Goal: Transaction & Acquisition: Purchase product/service

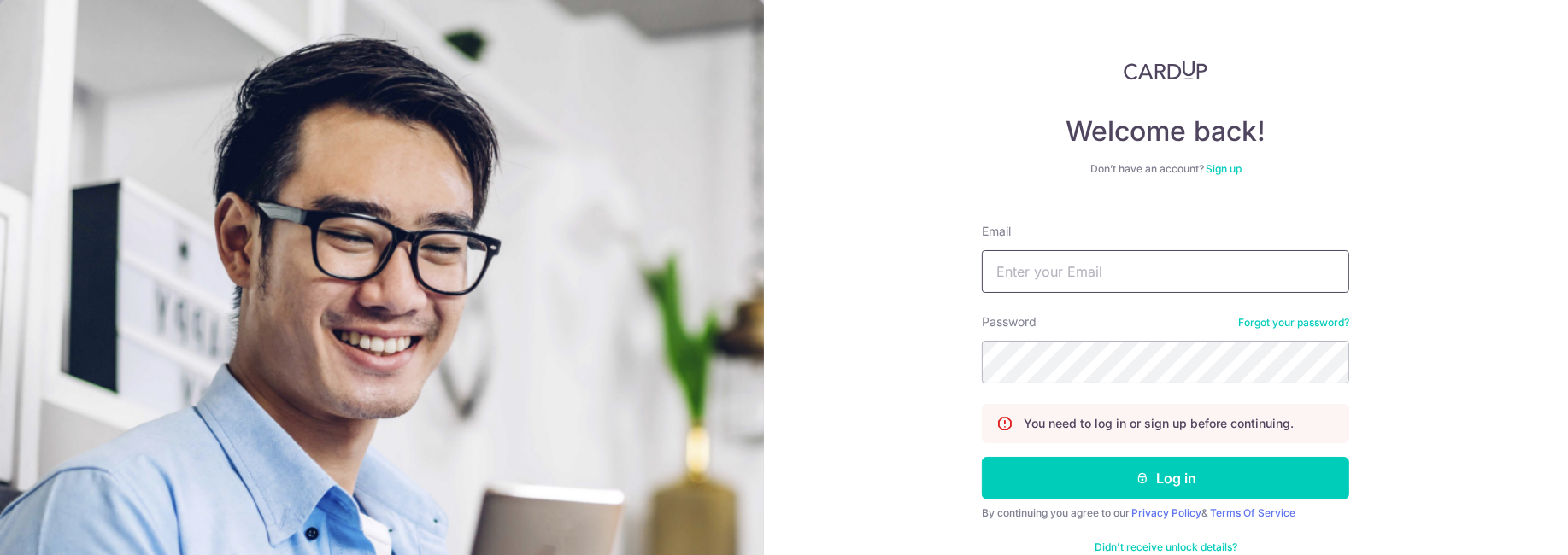
drag, startPoint x: 1110, startPoint y: 297, endPoint x: 1101, endPoint y: 288, distance: 12.7
click at [1110, 297] on form "Email Password Forgot your password? You need to log in or sign up before conti…" at bounding box center [1165, 392] width 367 height 364
click at [1097, 282] on input "Email" at bounding box center [1165, 272] width 367 height 43
type input "[EMAIL_ADDRESS][DOMAIN_NAME]"
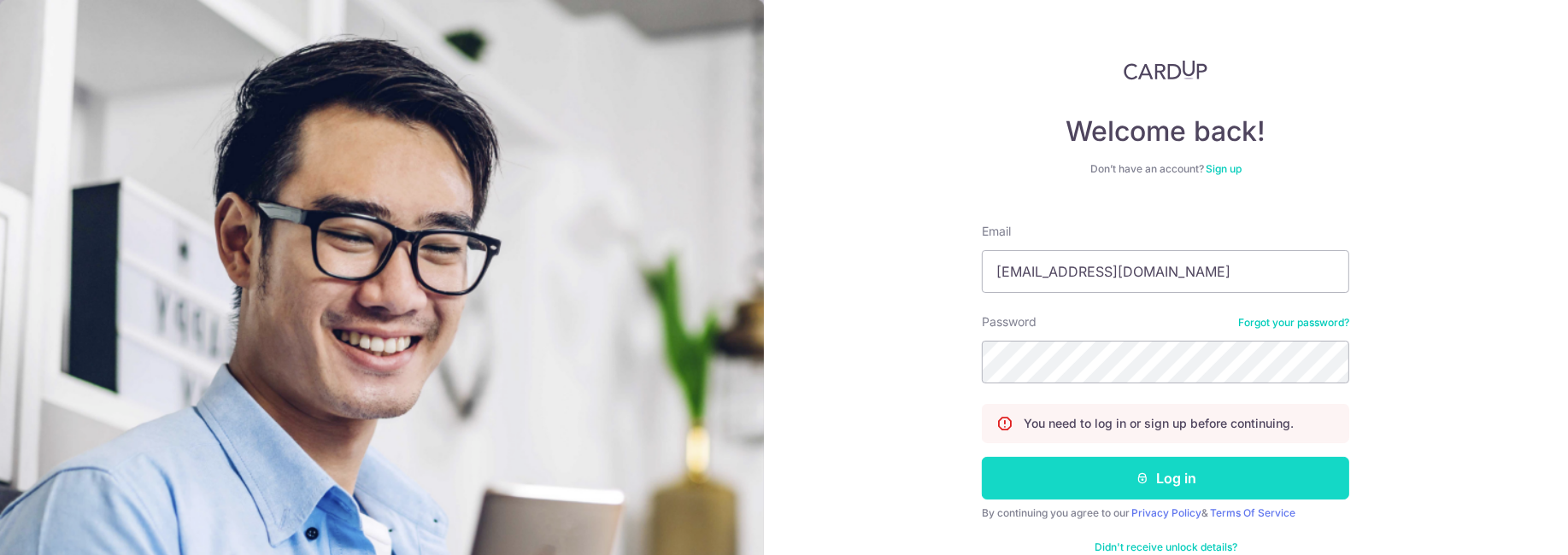
click at [1201, 473] on button "Log in" at bounding box center [1165, 478] width 367 height 43
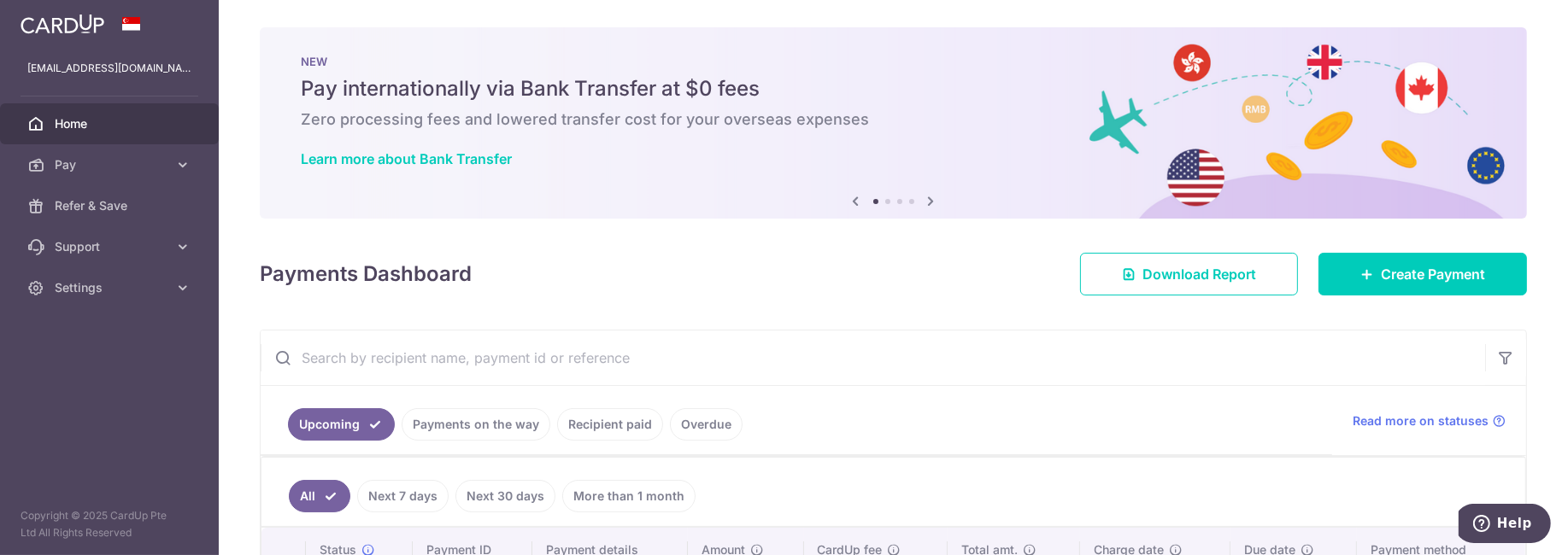
click at [1397, 254] on body "[EMAIL_ADDRESS][DOMAIN_NAME] Home Pay Payments Recipients Cards Refer & Save Su…" at bounding box center [784, 278] width 1568 height 555
click at [1373, 287] on link "Create Payment" at bounding box center [1422, 275] width 209 height 43
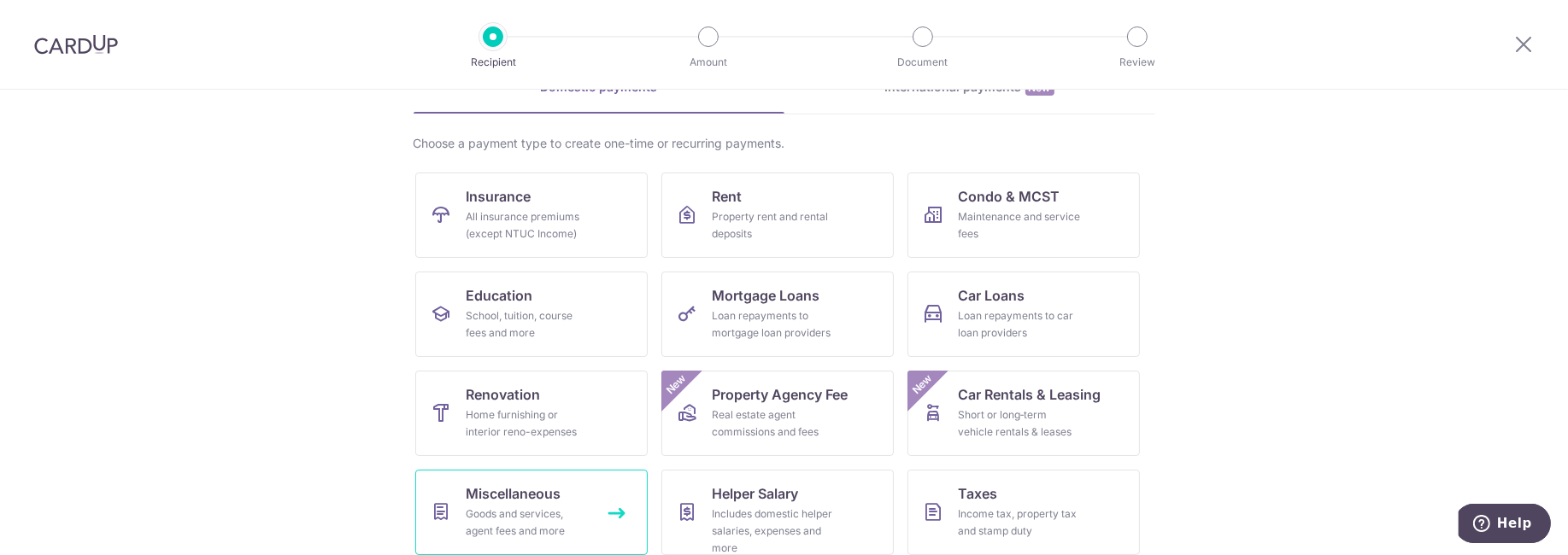
scroll to position [171, 0]
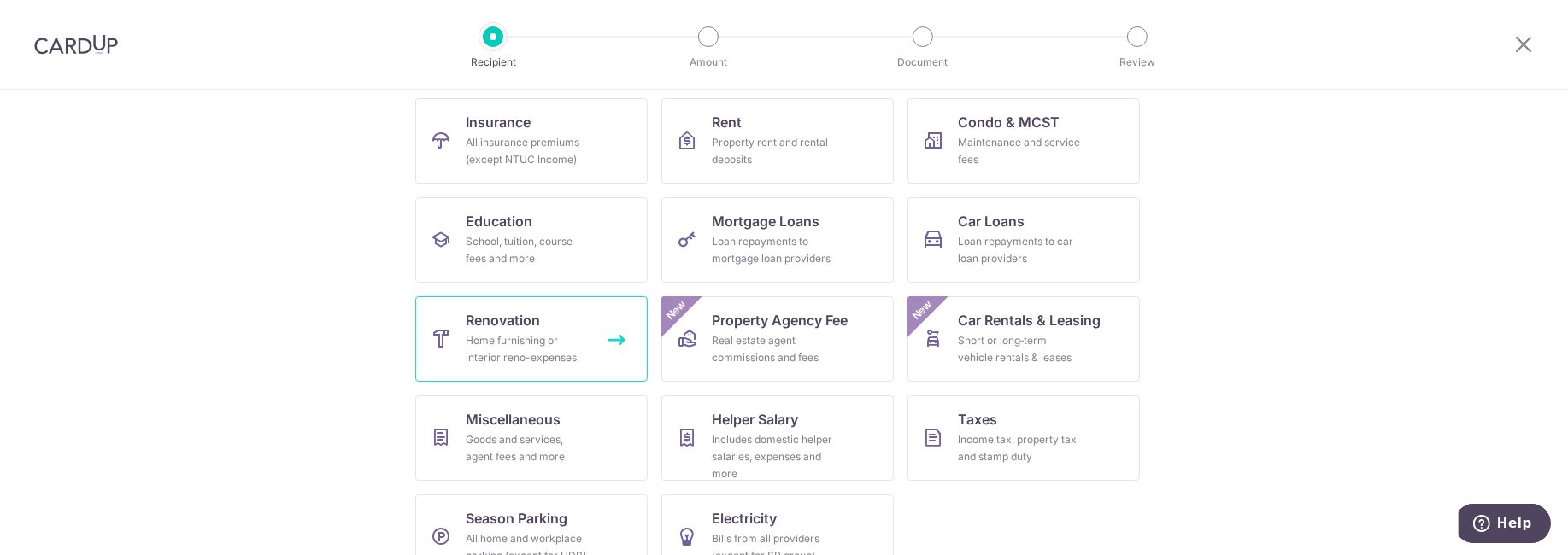
click at [539, 371] on link "Renovation Home furnishing or interior reno-expenses" at bounding box center [531, 338] width 233 height 85
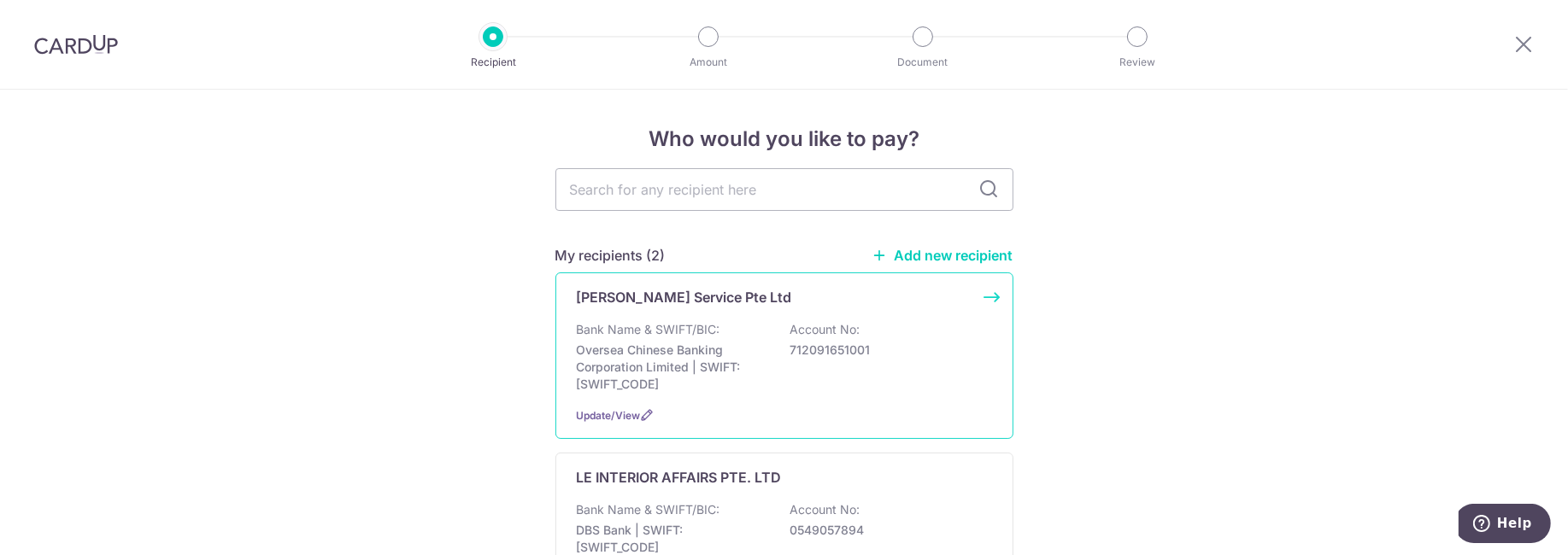
scroll to position [171, 0]
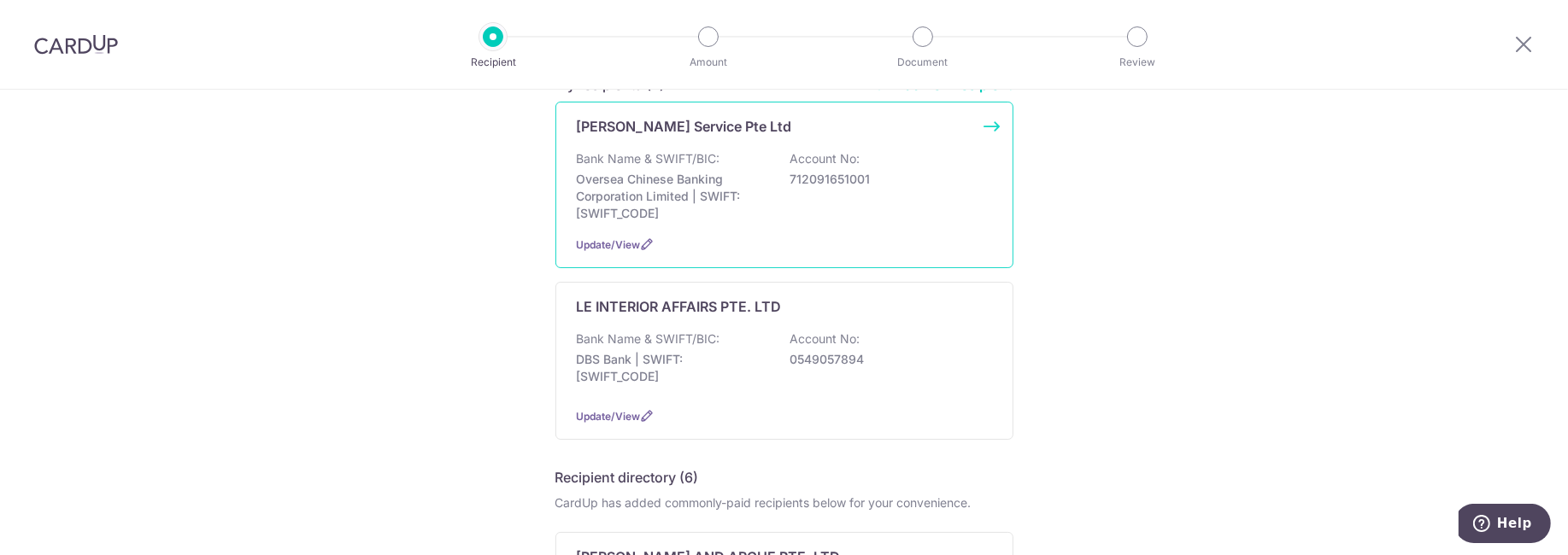
click at [799, 204] on div "Bank Name & SWIFT/BIC: Oversea Chinese Banking Corporation Limited | SWIFT: OCB…" at bounding box center [784, 186] width 415 height 72
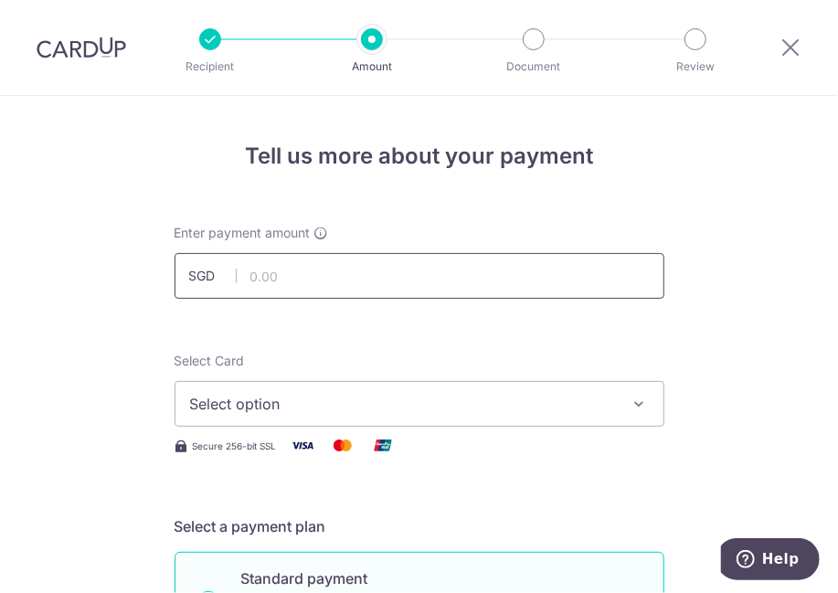
click at [342, 271] on input "text" at bounding box center [420, 276] width 490 height 46
click at [330, 287] on input "text" at bounding box center [420, 276] width 490 height 46
click at [330, 284] on input "text" at bounding box center [420, 276] width 490 height 46
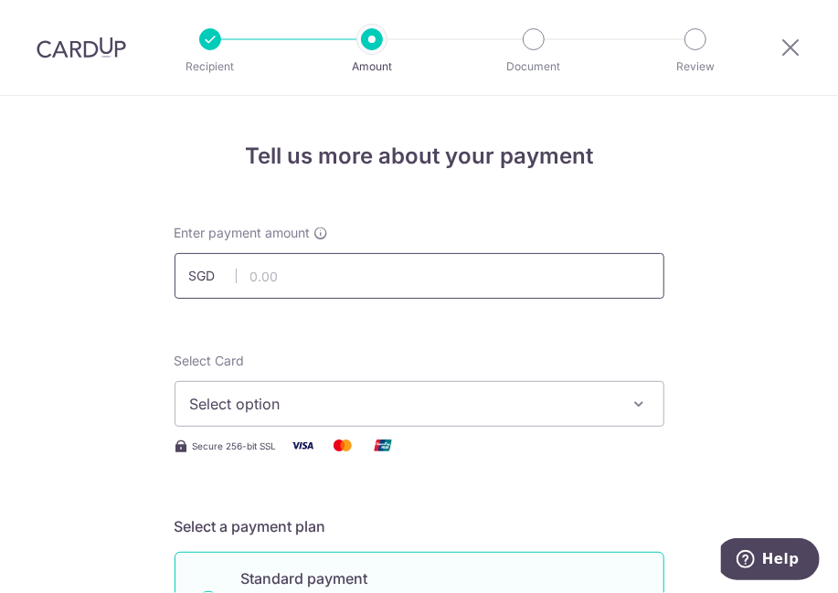
click at [331, 281] on input "text" at bounding box center [420, 276] width 490 height 46
click at [316, 277] on input "text" at bounding box center [420, 276] width 490 height 46
drag, startPoint x: 316, startPoint y: 277, endPoint x: 283, endPoint y: 281, distance: 33.1
click at [288, 281] on input "text" at bounding box center [420, 276] width 490 height 46
click at [278, 280] on input "text" at bounding box center [420, 276] width 490 height 46
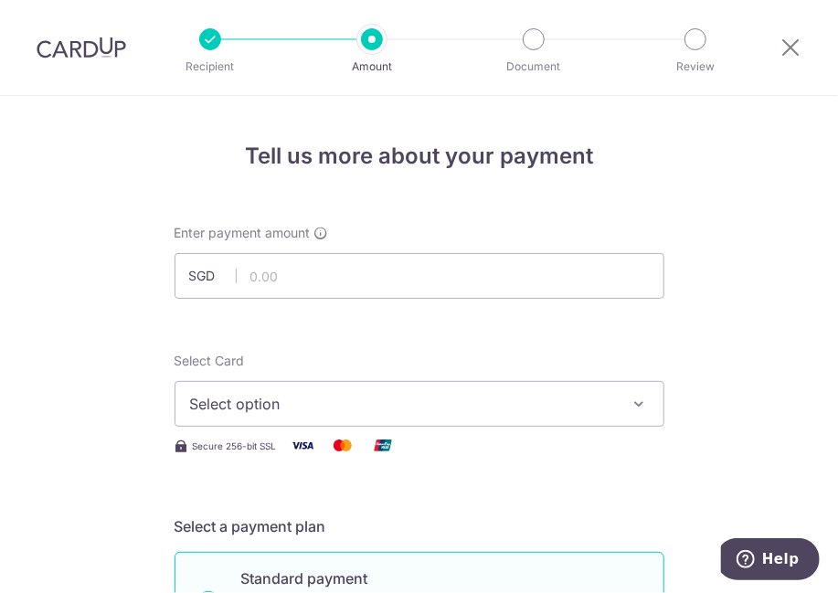
drag, startPoint x: 497, startPoint y: 312, endPoint x: 516, endPoint y: 343, distance: 36.5
click at [316, 261] on input "text" at bounding box center [420, 276] width 490 height 46
type input "4,350.00"
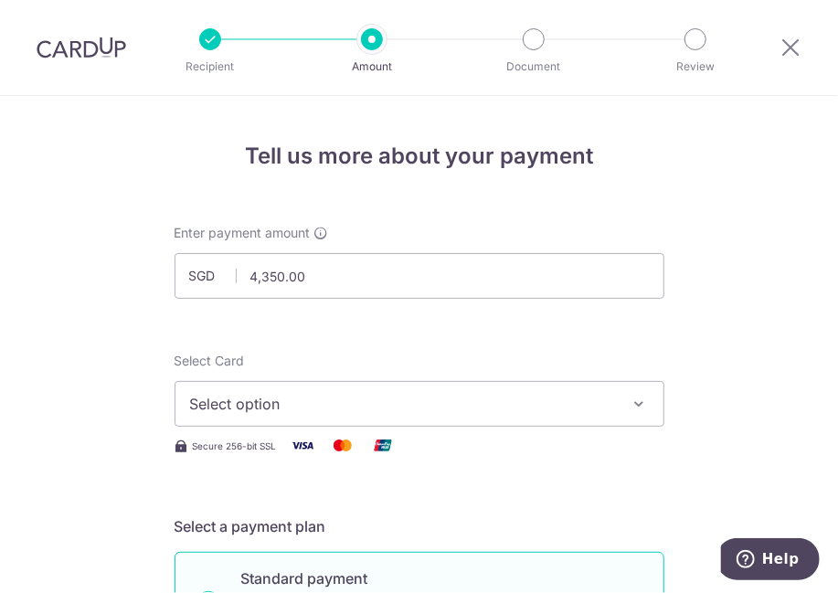
click at [542, 377] on div "Select Card Select option Add credit card Your Cards **** 3506 **** 7372" at bounding box center [420, 389] width 490 height 75
click at [541, 391] on button "Select option" at bounding box center [420, 404] width 490 height 46
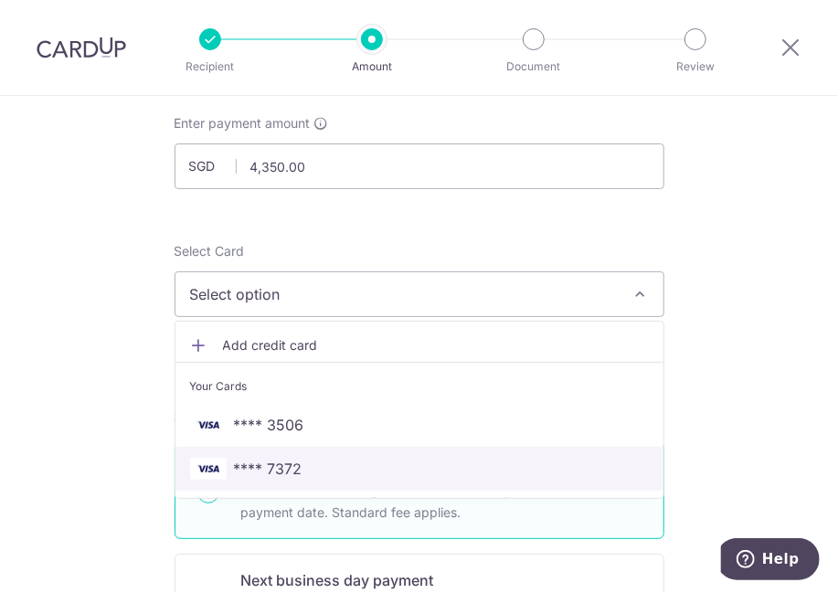
scroll to position [183, 0]
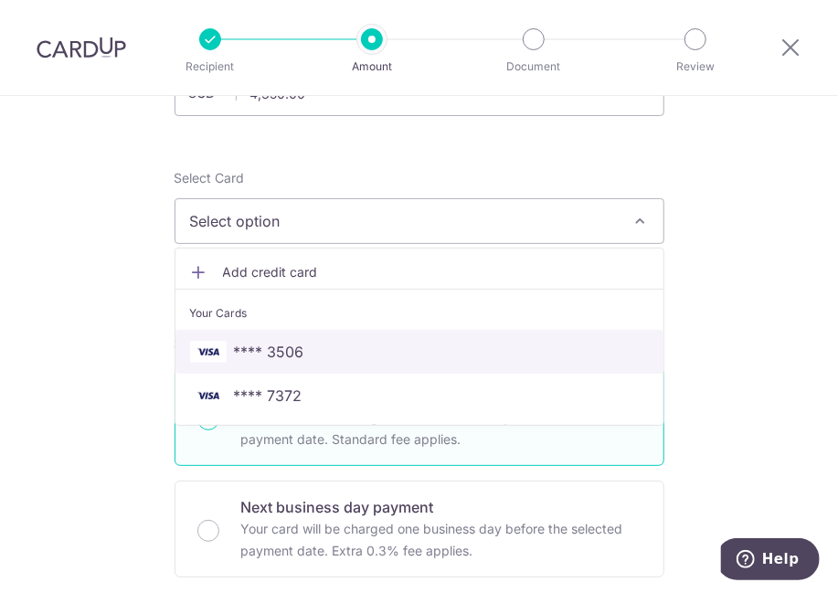
click at [502, 356] on span "**** 3506" at bounding box center [419, 352] width 459 height 22
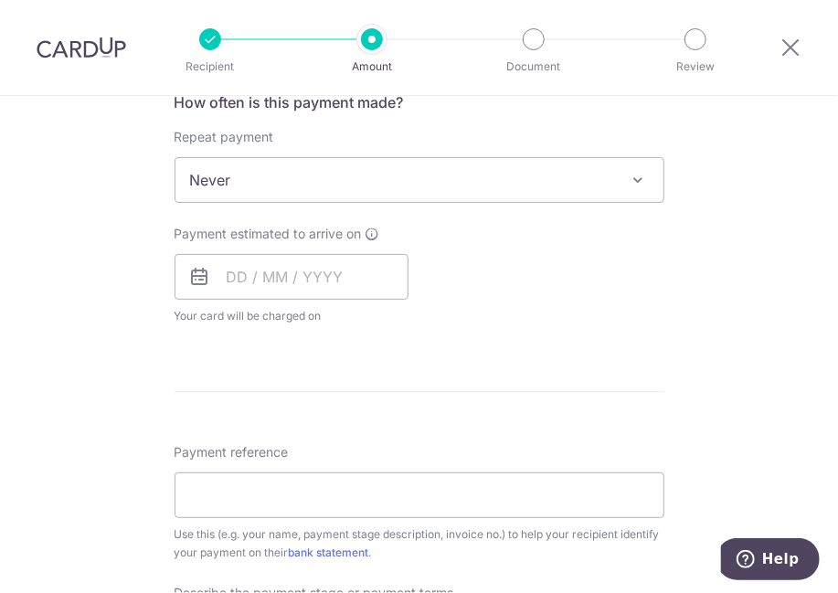
scroll to position [731, 0]
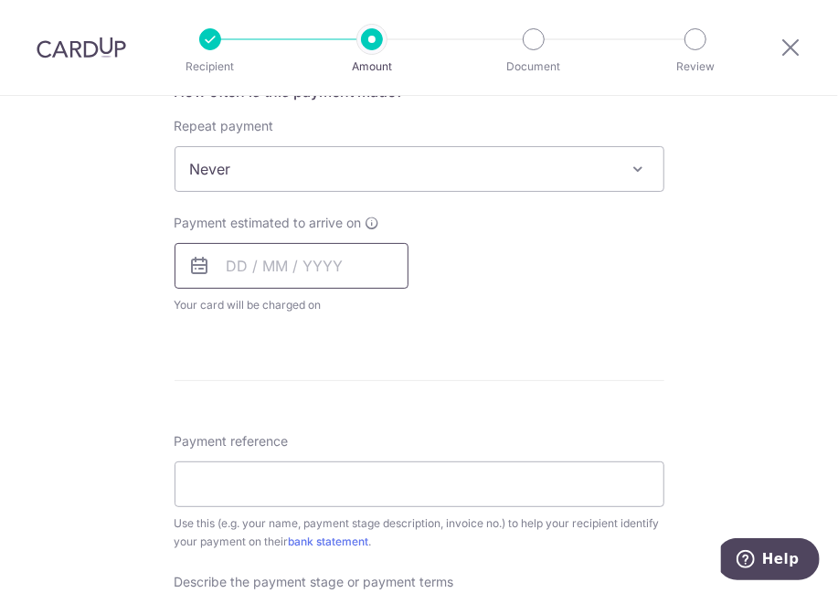
click at [321, 271] on input "text" at bounding box center [292, 266] width 234 height 46
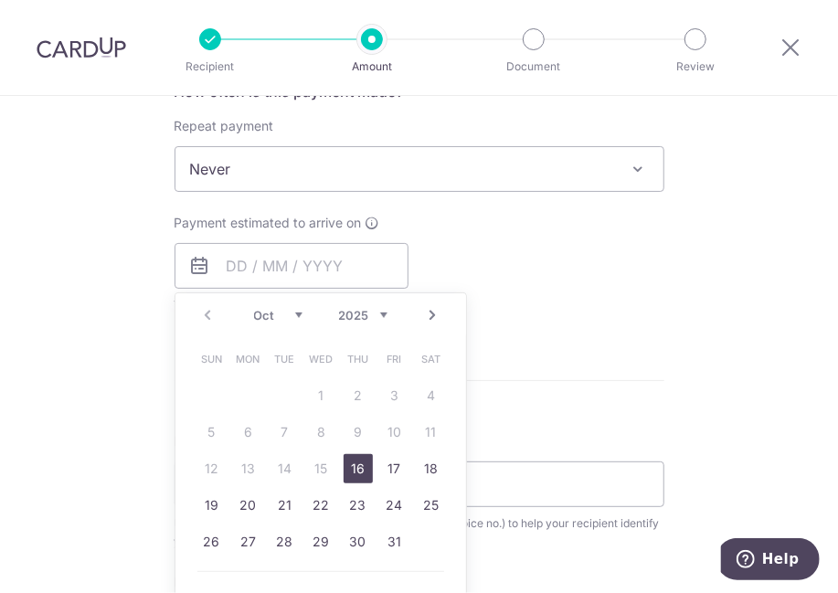
click at [352, 461] on link "16" at bounding box center [358, 468] width 29 height 29
type input "[DATE]"
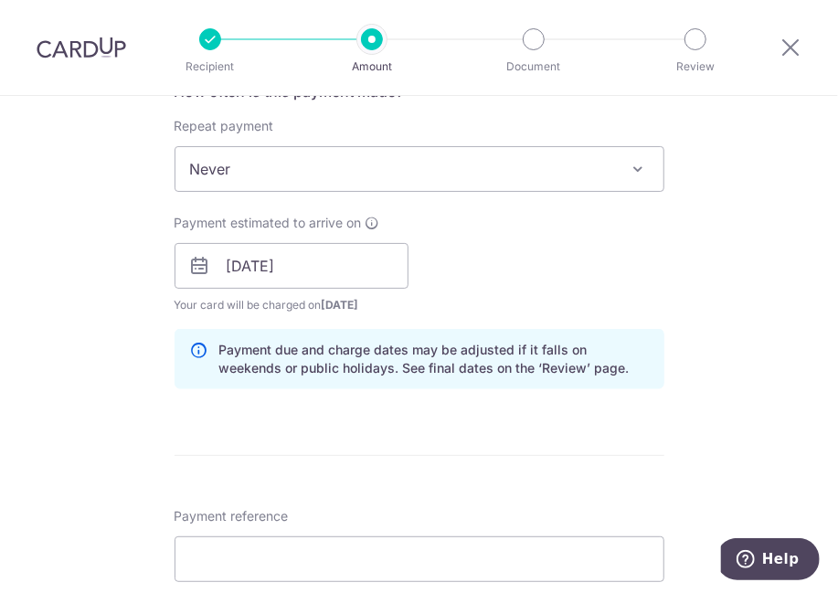
scroll to position [914, 0]
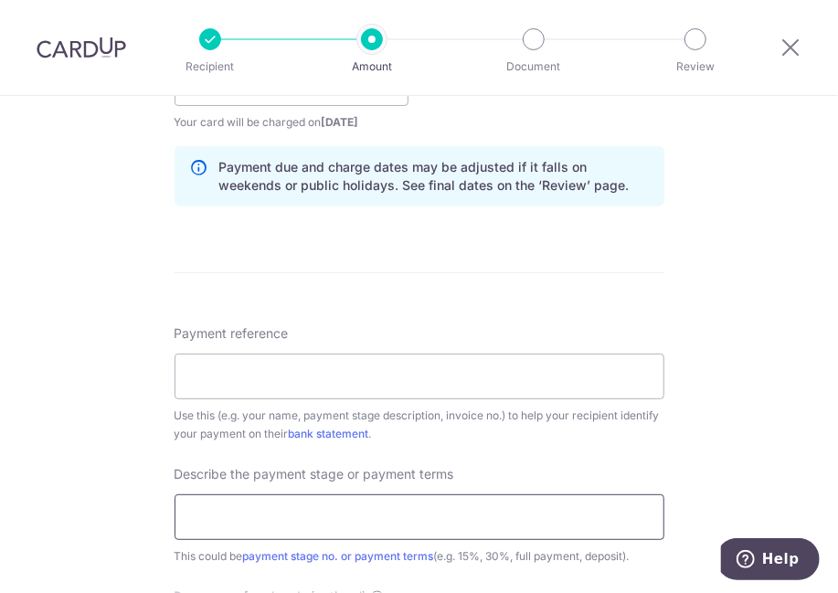
click at [324, 520] on input "text" at bounding box center [420, 517] width 490 height 46
click at [307, 390] on input "Payment reference" at bounding box center [420, 377] width 490 height 46
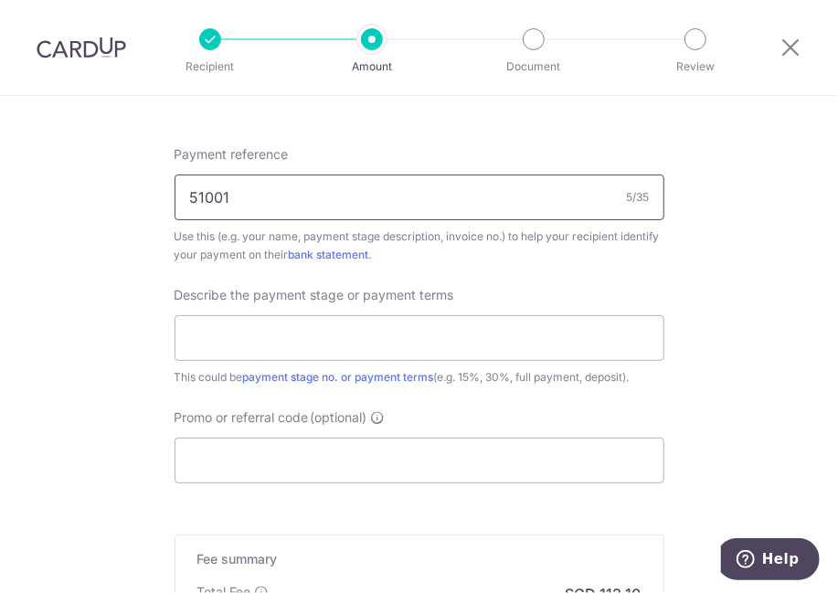
scroll to position [1097, 0]
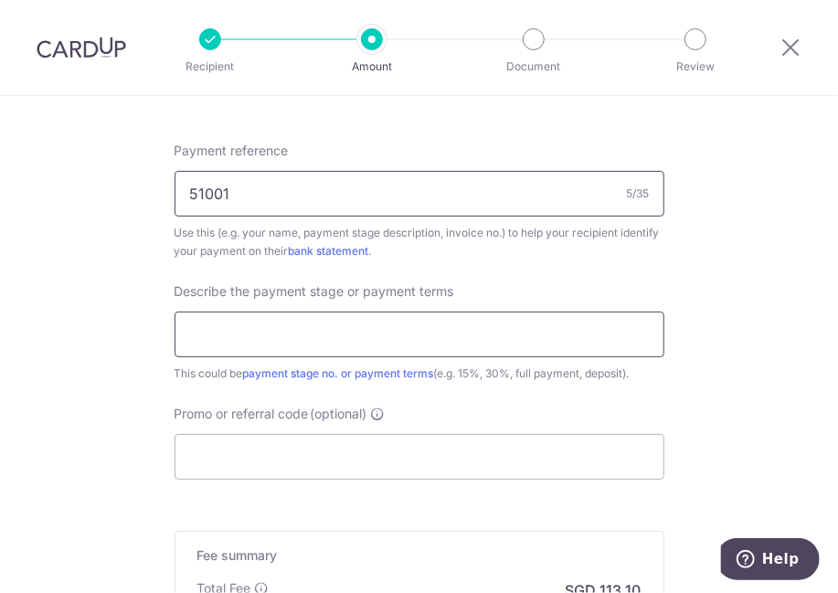
type input "51001"
click at [337, 324] on input "text" at bounding box center [420, 335] width 490 height 46
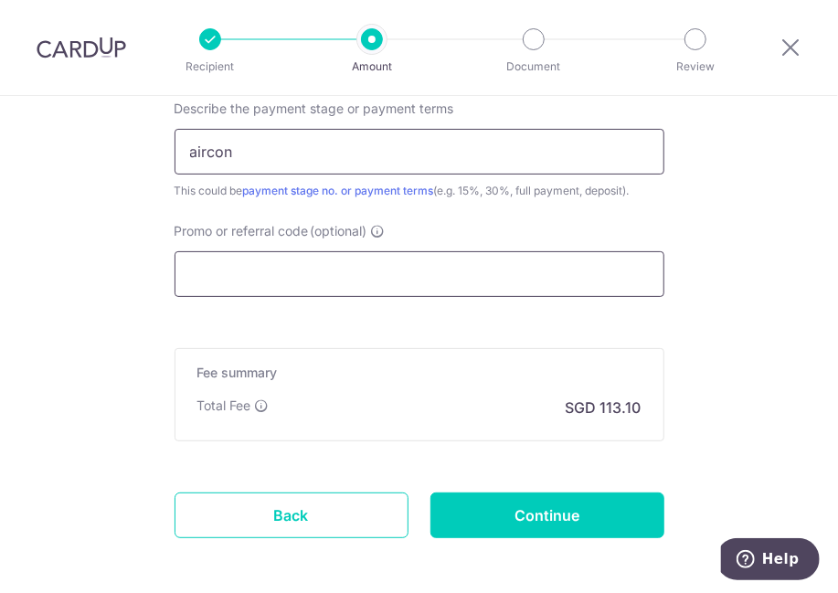
type input "aircon"
click at [376, 270] on input "Promo or referral code (optional)" at bounding box center [420, 274] width 490 height 46
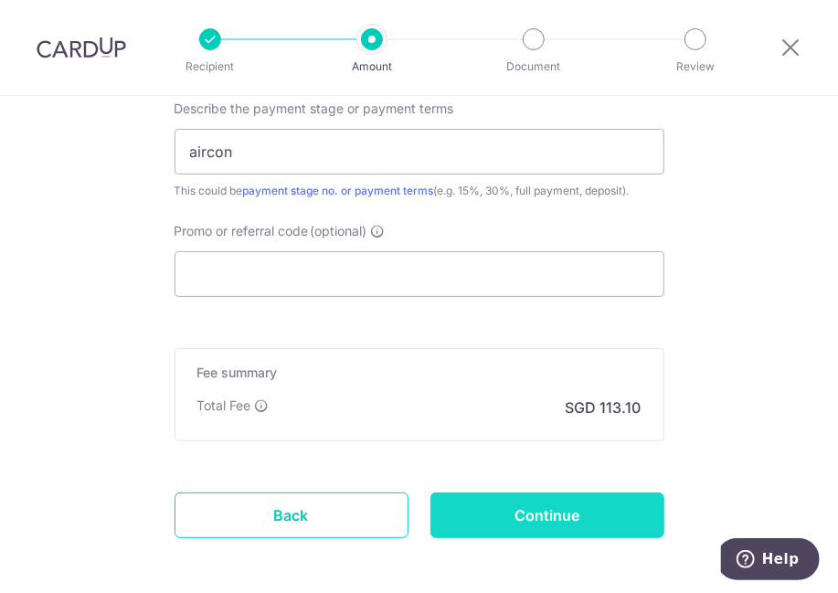
click at [500, 521] on input "Continue" at bounding box center [547, 516] width 234 height 46
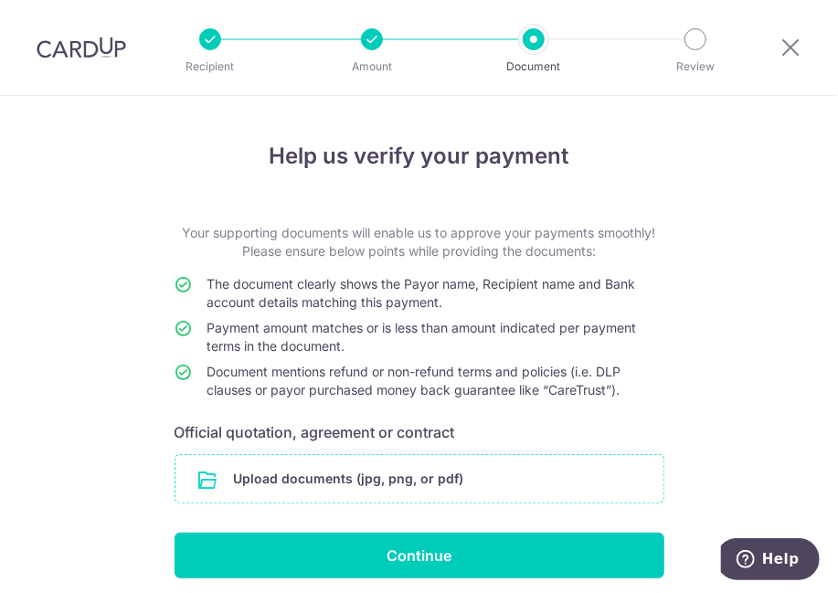
scroll to position [69, 0]
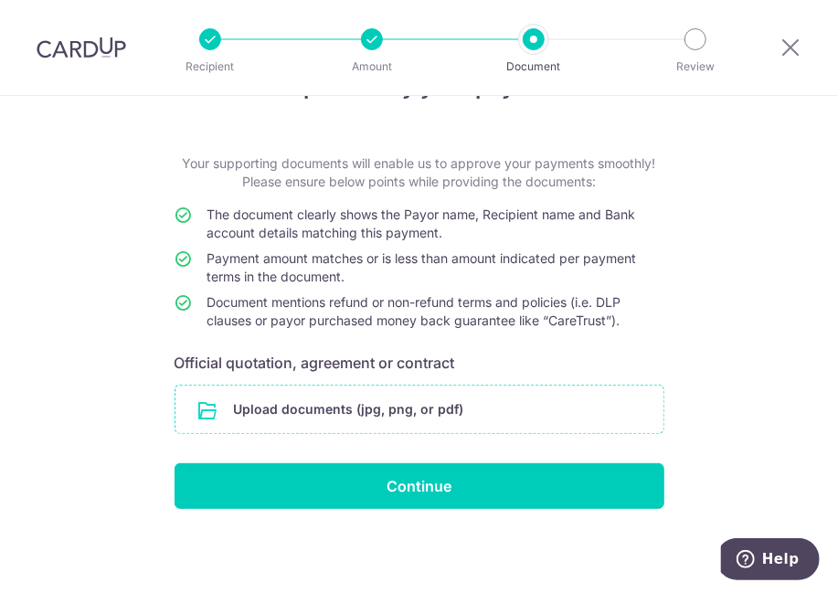
click at [377, 409] on input "file" at bounding box center [419, 410] width 488 height 48
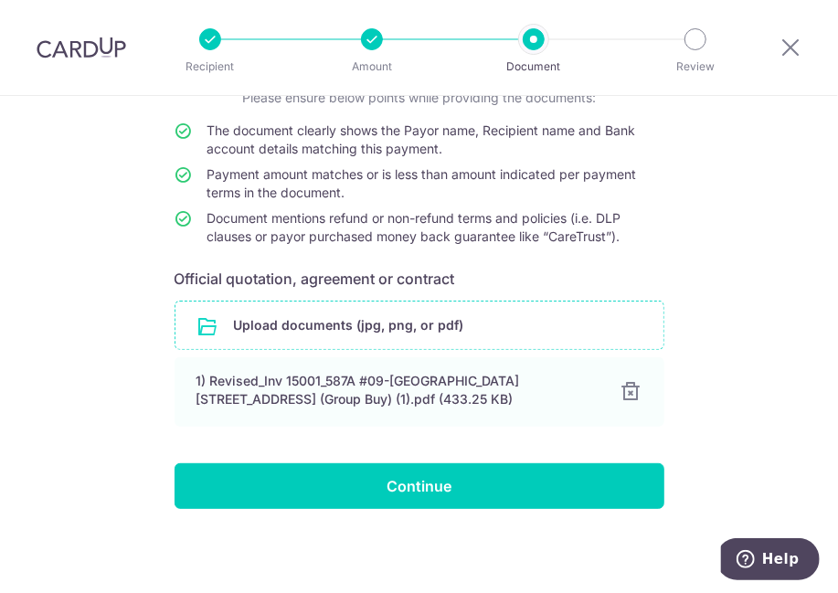
scroll to position [154, 0]
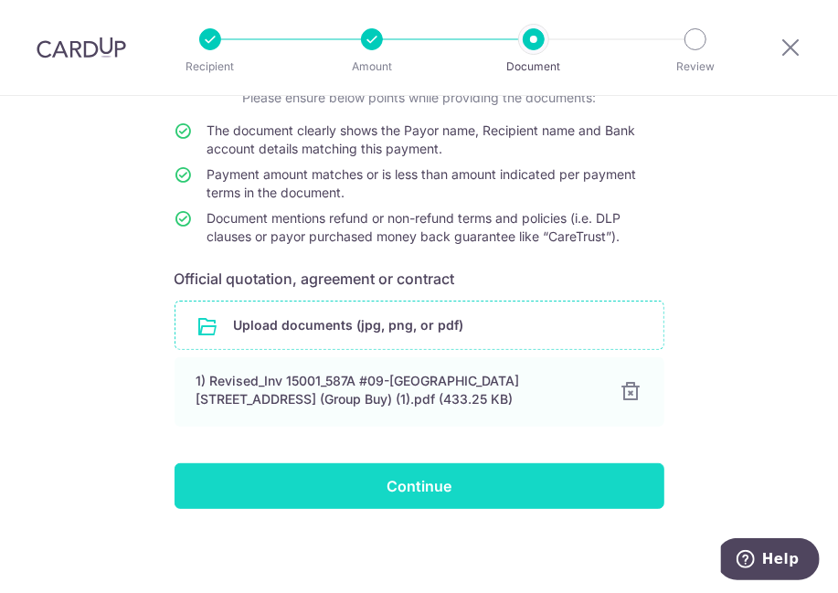
click at [331, 495] on input "Continue" at bounding box center [420, 486] width 490 height 46
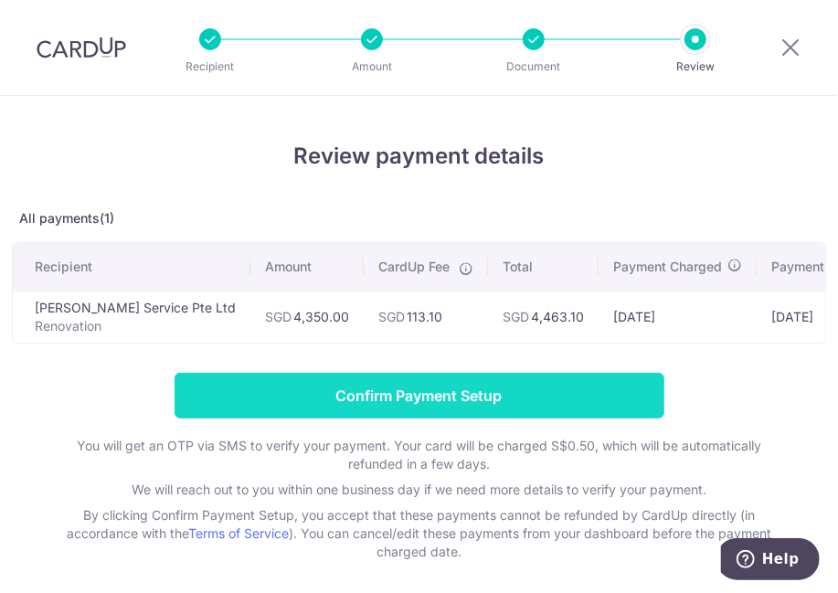
click at [268, 409] on input "Confirm Payment Setup" at bounding box center [420, 396] width 490 height 46
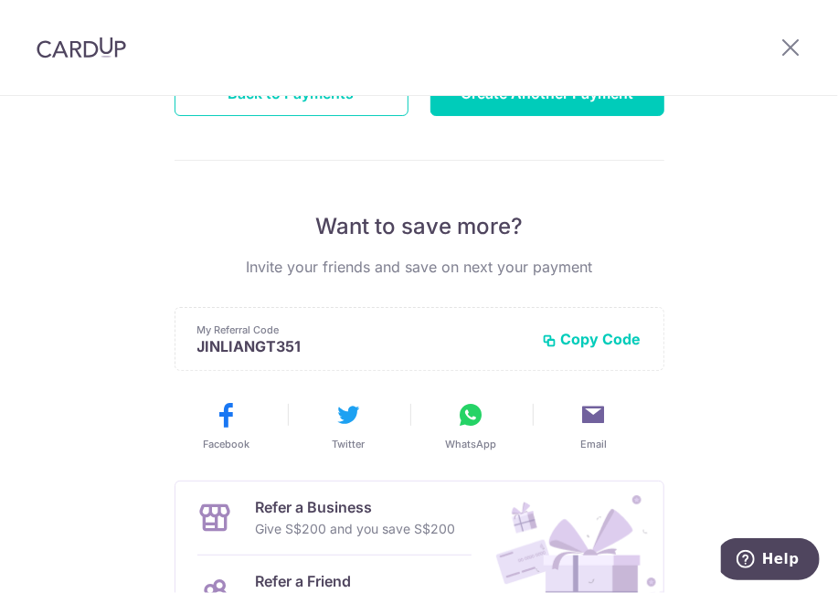
scroll to position [366, 0]
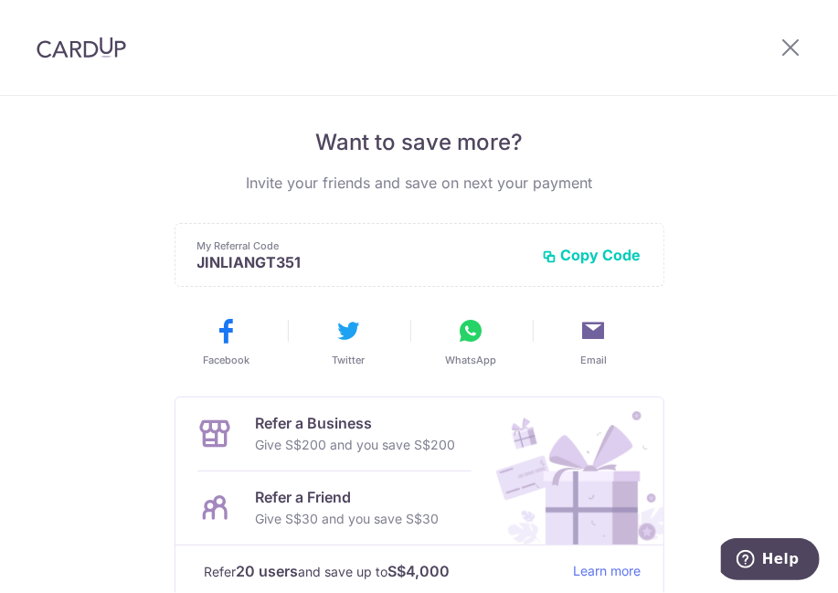
click at [574, 258] on button "Copy Code" at bounding box center [592, 255] width 99 height 18
click at [473, 345] on button "WhatsApp" at bounding box center [472, 341] width 108 height 51
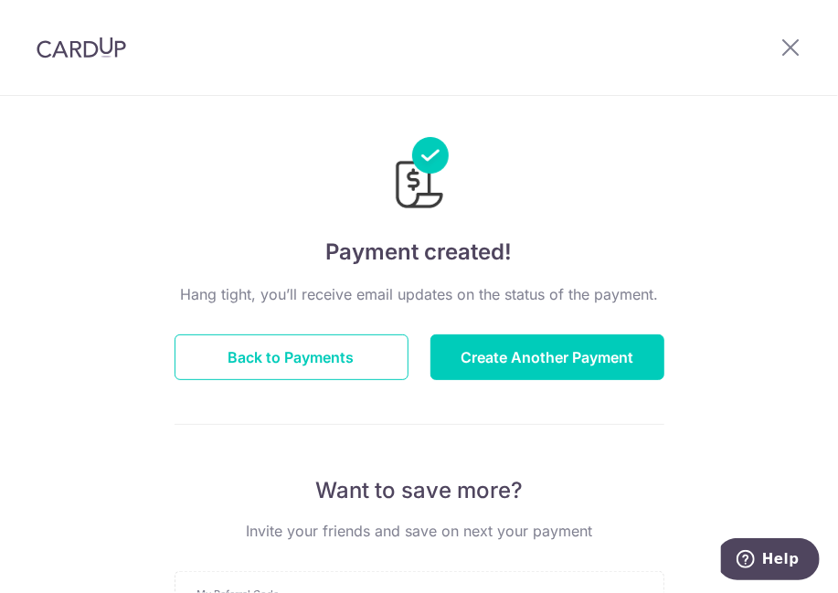
scroll to position [0, 0]
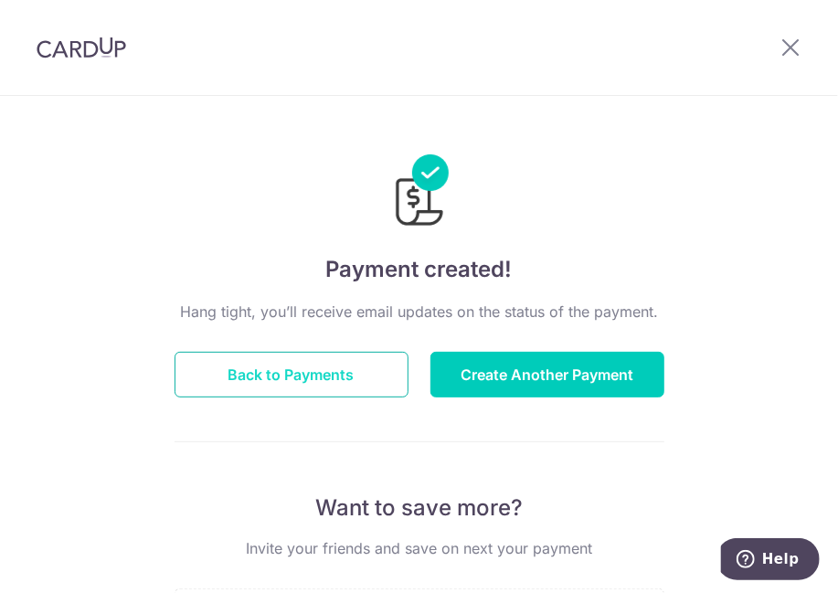
click at [304, 382] on button "Back to Payments" at bounding box center [292, 375] width 234 height 46
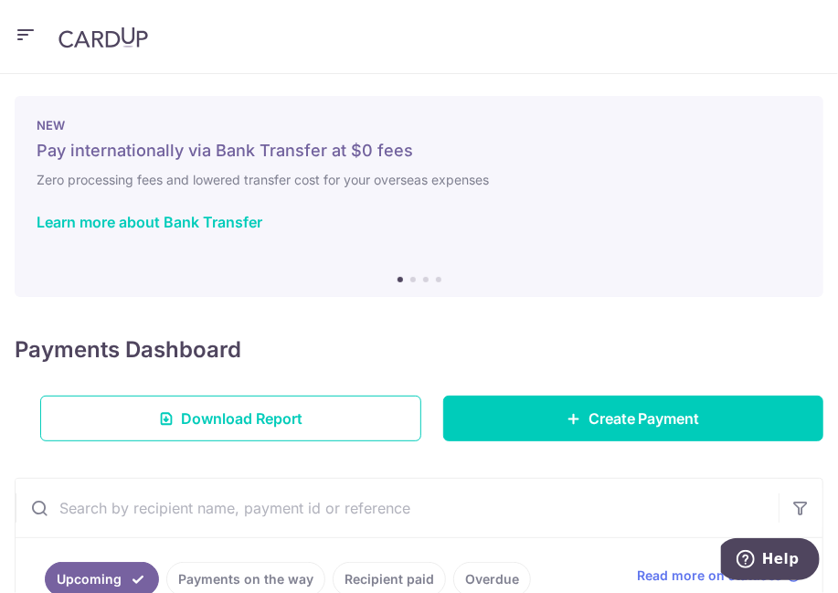
click at [561, 359] on div "Payments Dashboard Download Report Create Payment" at bounding box center [419, 383] width 809 height 115
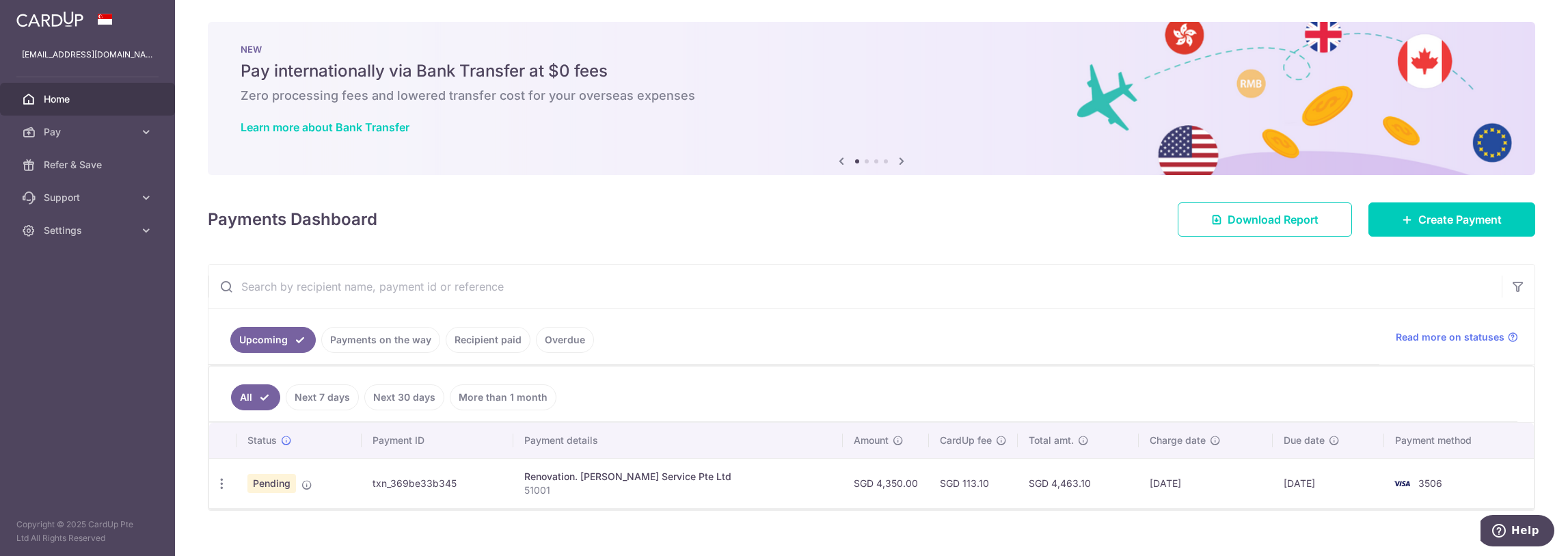
scroll to position [15, 0]
